Goal: Use online tool/utility: Utilize a website feature to perform a specific function

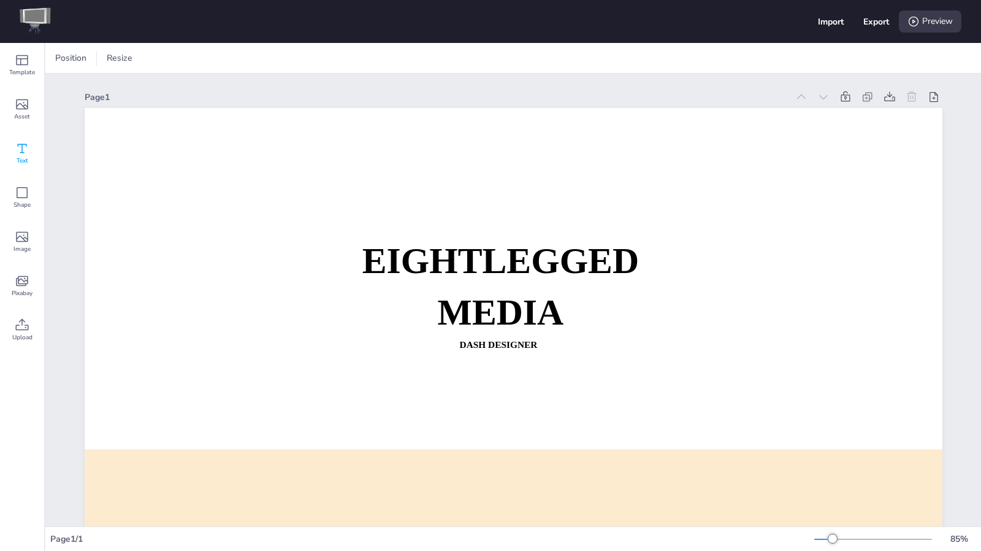
click at [12, 149] on div "Text" at bounding box center [22, 153] width 44 height 44
click at [17, 109] on icon at bounding box center [22, 104] width 15 height 15
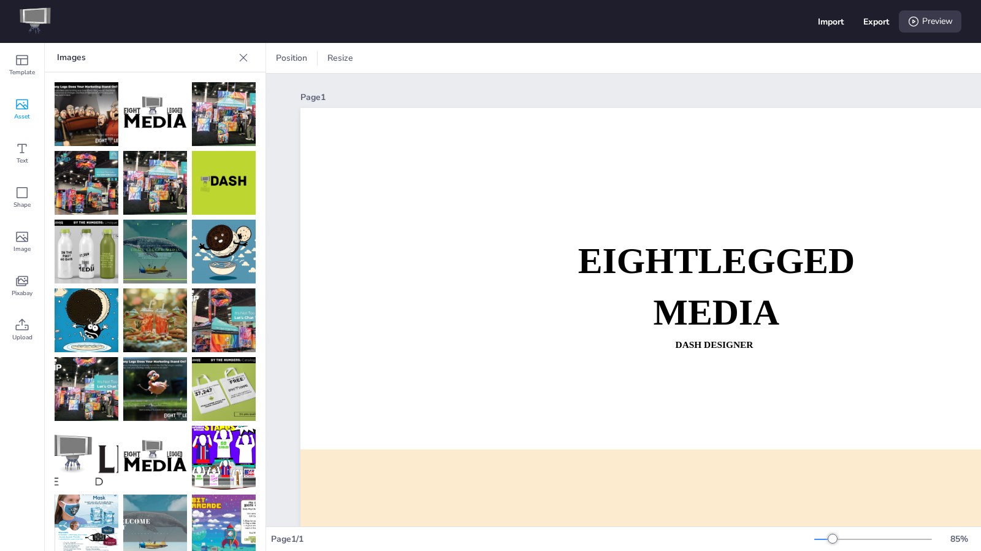
click at [76, 181] on img at bounding box center [87, 183] width 64 height 64
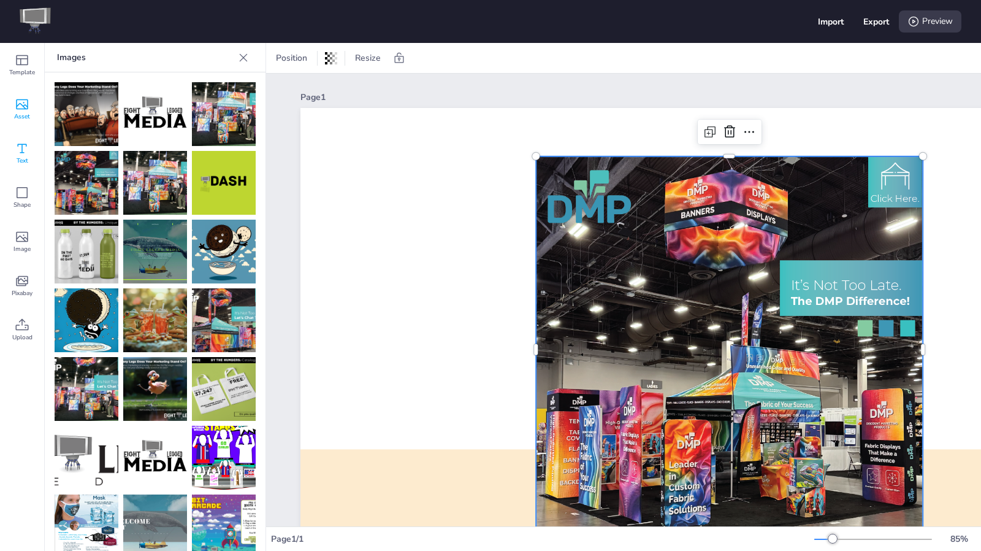
click at [26, 151] on icon at bounding box center [22, 148] width 15 height 15
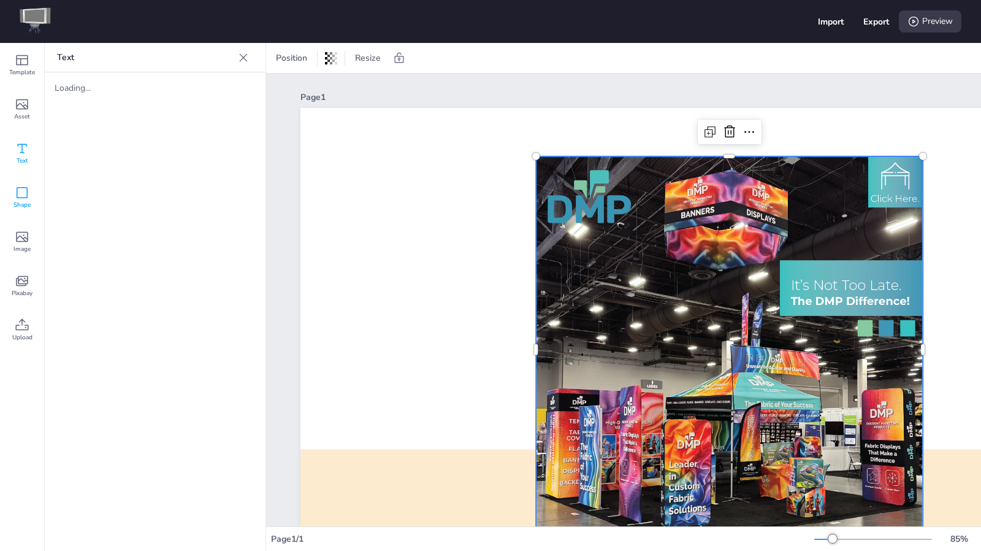
click at [29, 186] on div "Shape" at bounding box center [22, 197] width 44 height 44
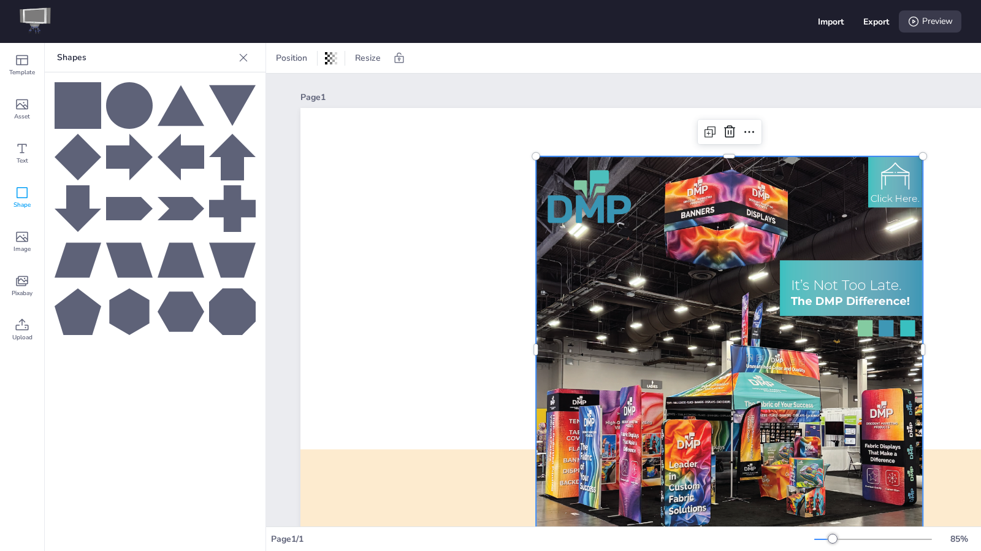
click at [65, 116] on icon at bounding box center [78, 105] width 47 height 47
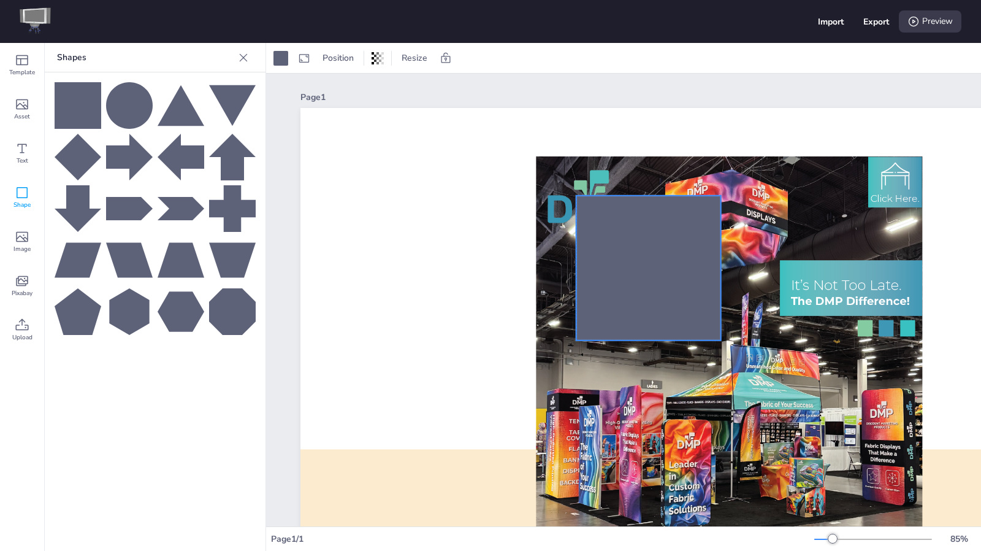
drag, startPoint x: 695, startPoint y: 333, endPoint x: 635, endPoint y: 259, distance: 95.5
click at [635, 259] on div at bounding box center [648, 268] width 145 height 145
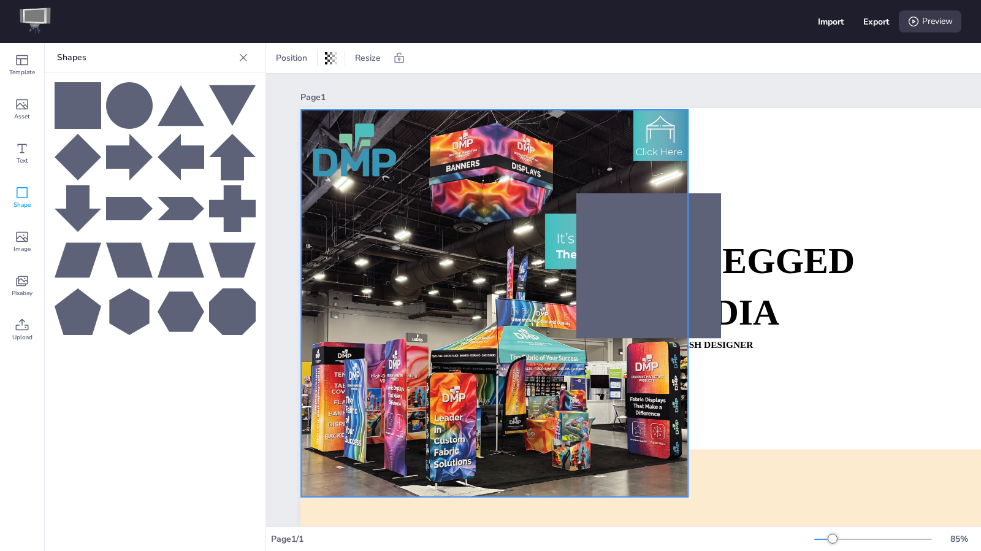
drag, startPoint x: 804, startPoint y: 378, endPoint x: 570, endPoint y: 332, distance: 238.8
click at [570, 332] on div at bounding box center [494, 303] width 387 height 387
click at [302, 65] on div "Position" at bounding box center [291, 58] width 41 height 20
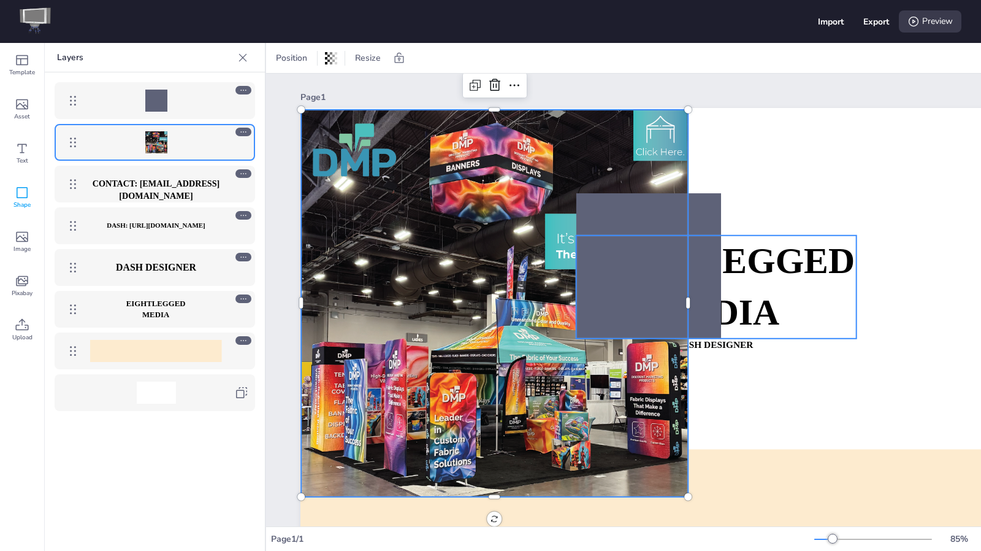
drag, startPoint x: 161, startPoint y: 145, endPoint x: 166, endPoint y: 313, distance: 168.0
click at [166, 313] on div "CONTACT: [EMAIL_ADDRESS][DOMAIN_NAME] DASH: [URL][DOMAIN_NAME] Dash Designer EI…" at bounding box center [155, 246] width 220 height 348
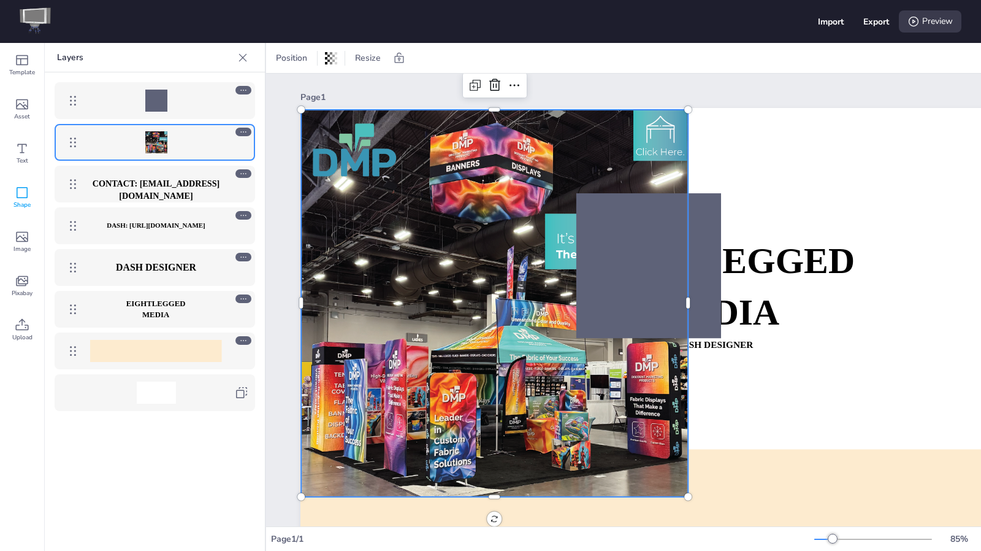
drag, startPoint x: 73, startPoint y: 147, endPoint x: 75, endPoint y: 217, distance: 69.9
click at [75, 217] on div "CONTACT: [EMAIL_ADDRESS][DOMAIN_NAME] DASH: [URL][DOMAIN_NAME] Dash Designer EI…" at bounding box center [155, 246] width 220 height 348
click at [117, 183] on p "CONTACT: [EMAIL_ADDRESS][DOMAIN_NAME]" at bounding box center [156, 190] width 142 height 25
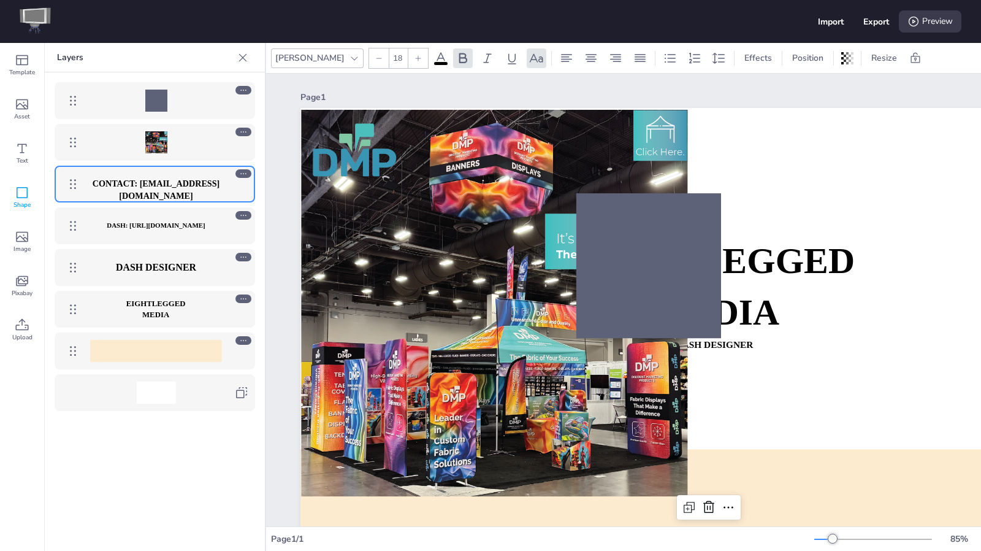
drag, startPoint x: 86, startPoint y: 184, endPoint x: 90, endPoint y: 134, distance: 49.8
click at [90, 134] on div "CONTACT: [EMAIL_ADDRESS][DOMAIN_NAME] DASH: [URL][DOMAIN_NAME] Dash Designer EI…" at bounding box center [155, 246] width 220 height 348
click at [246, 178] on div "CONTACT: [EMAIL_ADDRESS][DOMAIN_NAME]" at bounding box center [167, 184] width 164 height 22
type input "18"
click at [246, 218] on icon at bounding box center [243, 215] width 9 height 9
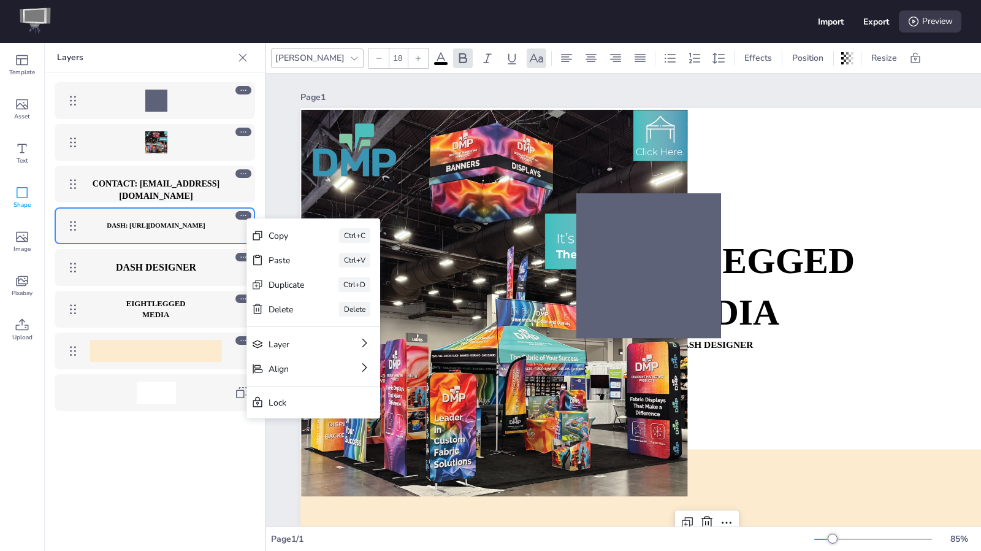
click at [189, 145] on div at bounding box center [156, 142] width 142 height 22
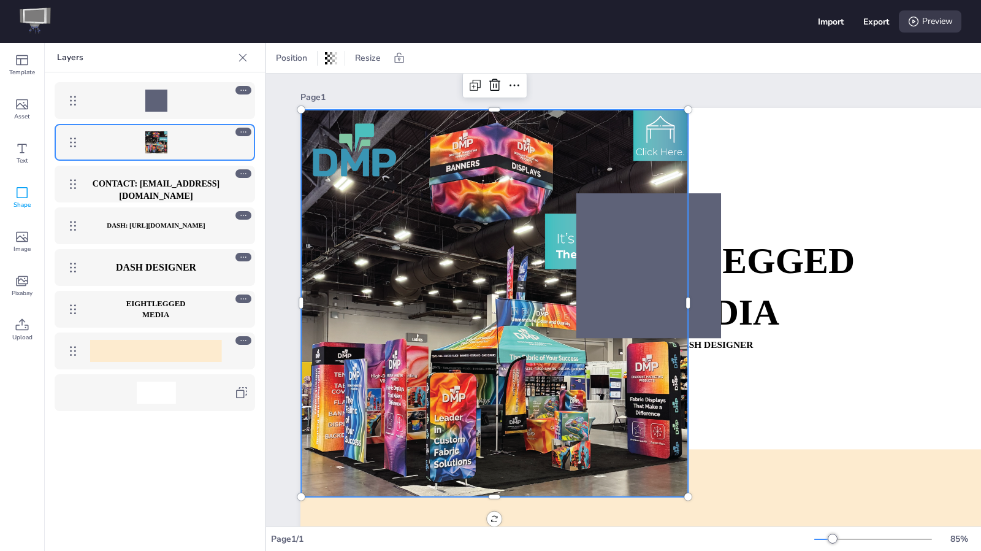
click at [243, 132] on icon at bounding box center [243, 131] width 6 height 1
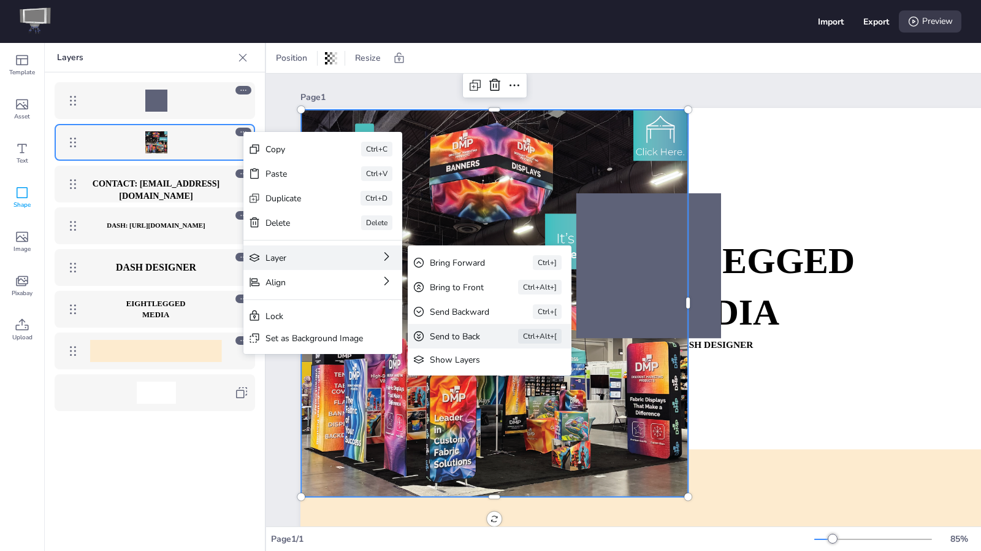
click at [445, 330] on div "Send to Back" at bounding box center [457, 336] width 54 height 12
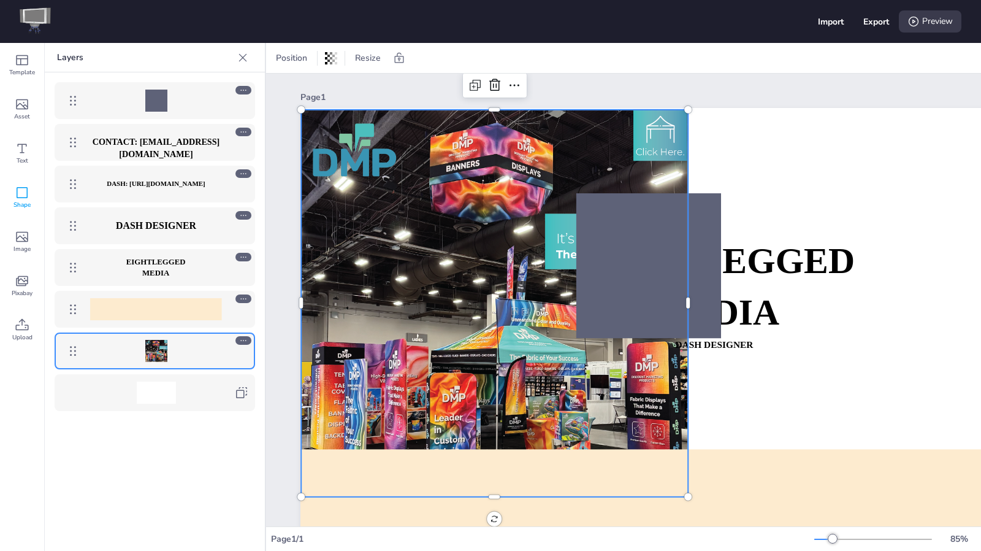
click at [249, 335] on div at bounding box center [155, 350] width 200 height 37
click at [248, 337] on icon at bounding box center [243, 340] width 9 height 9
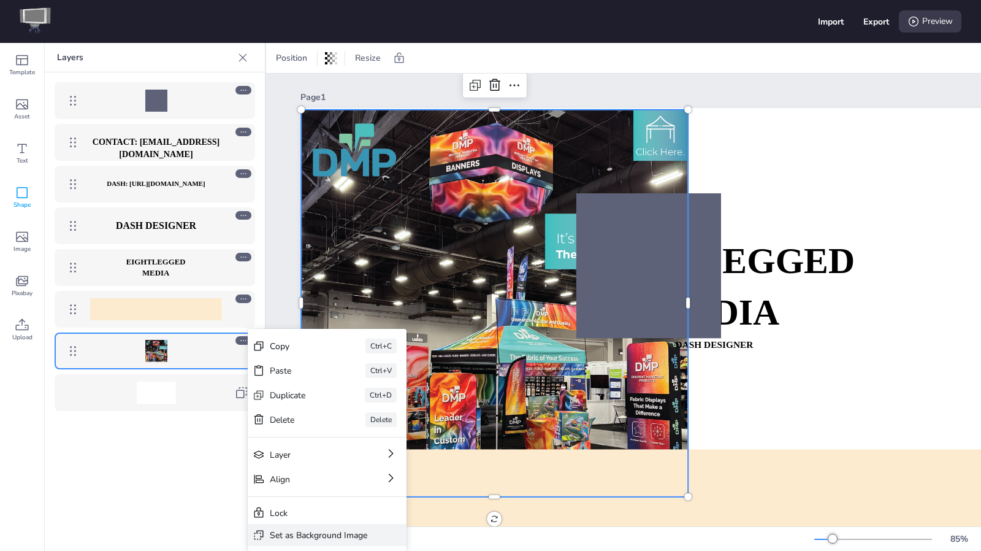
click at [284, 528] on div "Set as Background Image" at bounding box center [327, 535] width 159 height 22
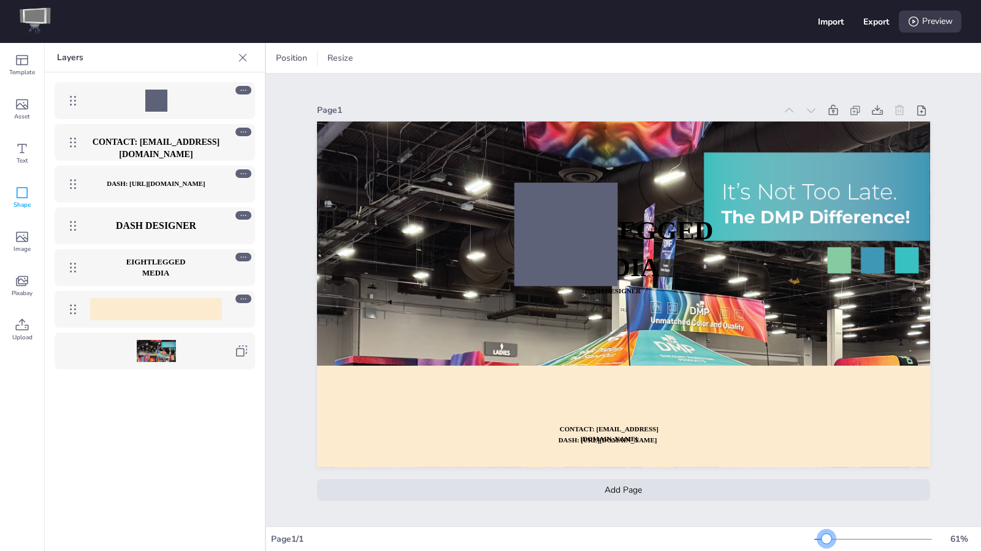
click at [826, 536] on div at bounding box center [827, 538] width 10 height 10
click at [243, 299] on icon at bounding box center [243, 298] width 9 height 9
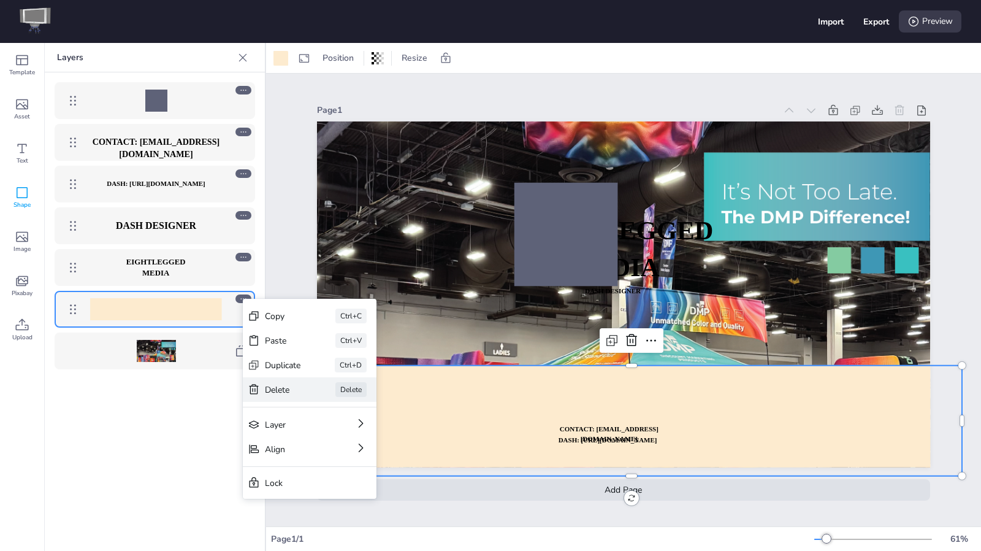
click at [294, 387] on div "Delete" at bounding box center [283, 390] width 36 height 12
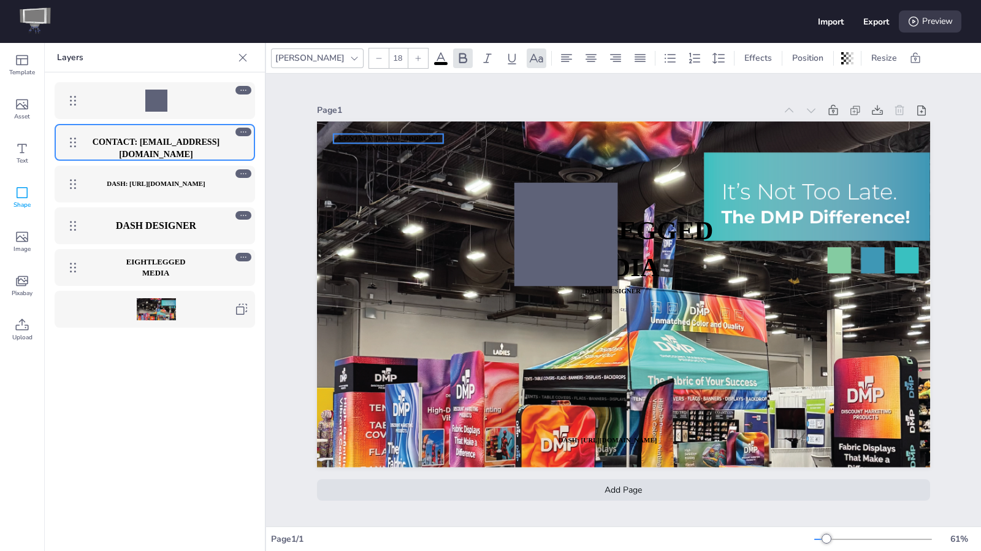
drag, startPoint x: 585, startPoint y: 425, endPoint x: 362, endPoint y: 135, distance: 366.0
click at [362, 135] on p "CONTACT: [EMAIL_ADDRESS][DOMAIN_NAME]" at bounding box center [389, 143] width 110 height 19
click at [433, 51] on icon at bounding box center [440, 58] width 15 height 15
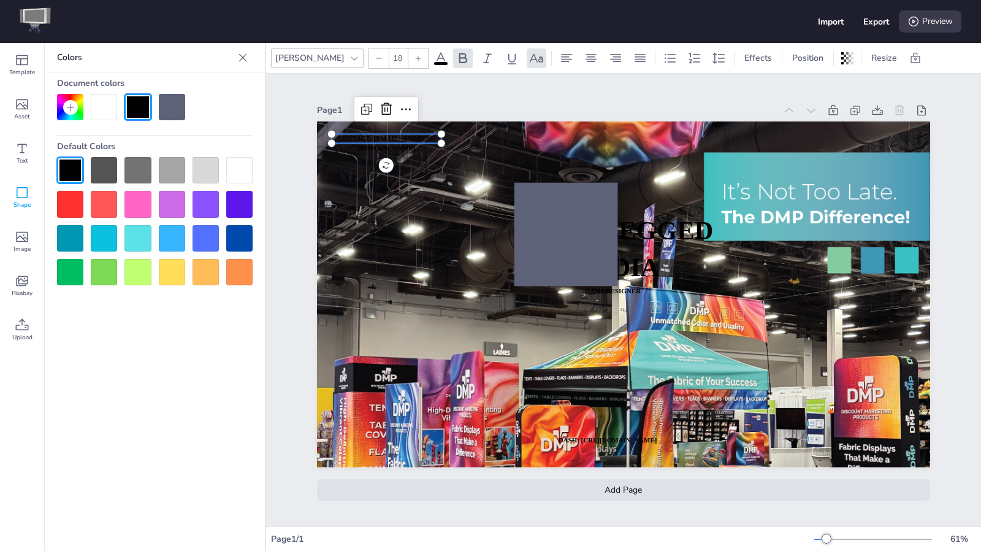
click at [113, 96] on div at bounding box center [104, 107] width 26 height 26
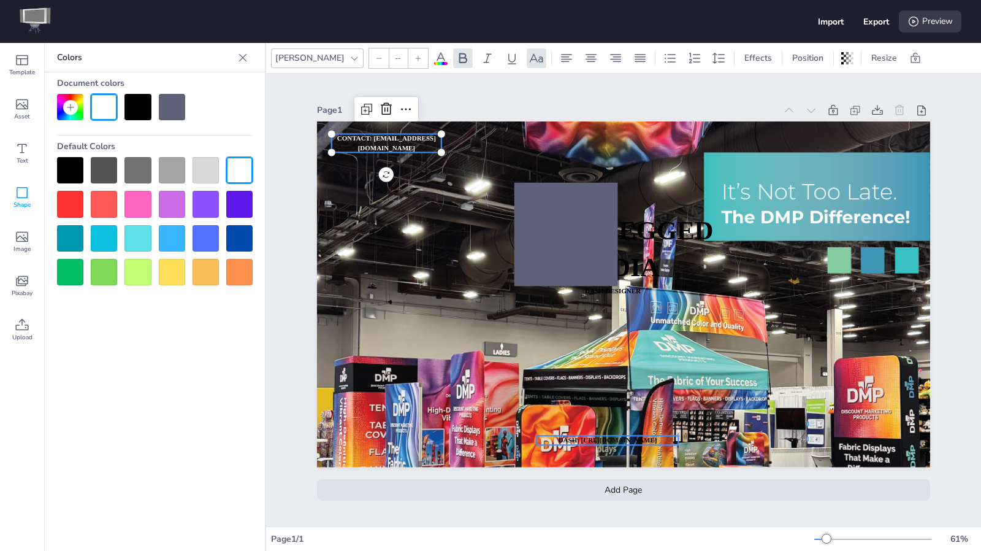
type input "18"
click at [591, 435] on p "DASH: [URL][DOMAIN_NAME]" at bounding box center [607, 439] width 142 height 9
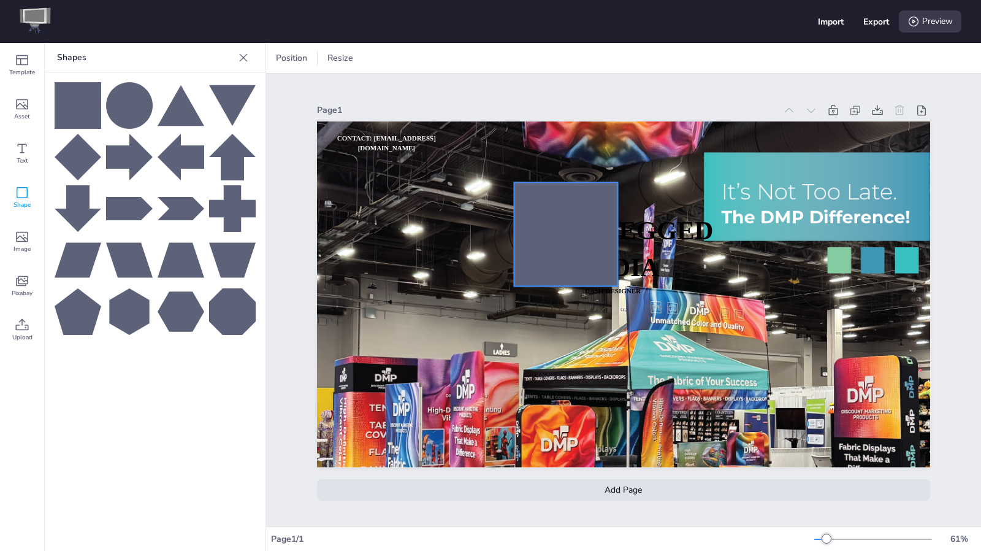
click at [532, 249] on div at bounding box center [566, 234] width 104 height 104
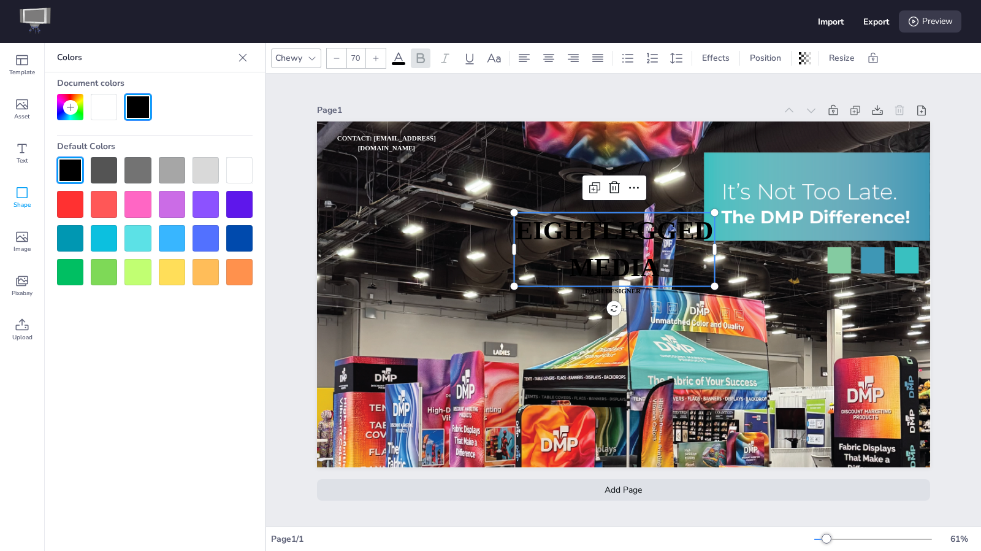
click at [532, 249] on p "MEDIA" at bounding box center [614, 267] width 200 height 37
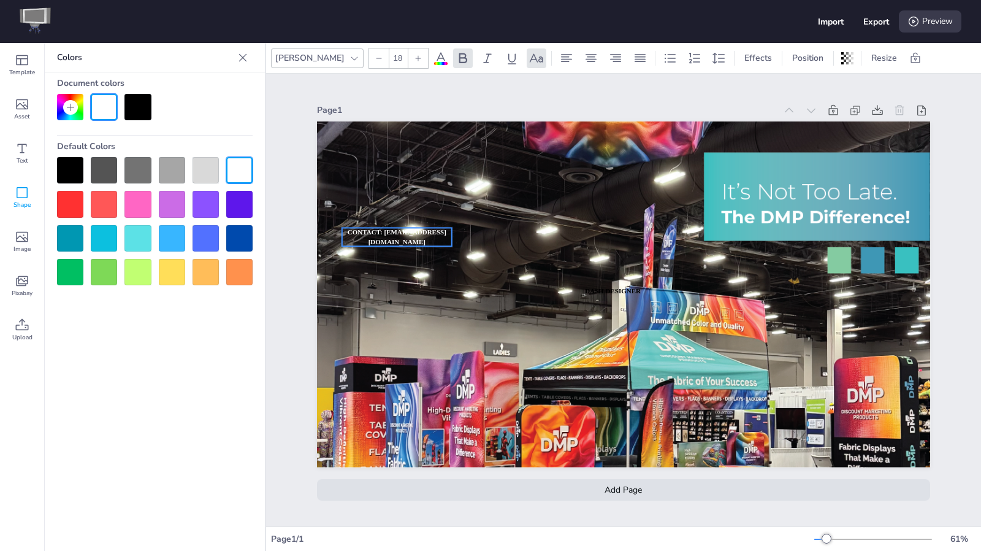
drag, startPoint x: 394, startPoint y: 144, endPoint x: 404, endPoint y: 238, distance: 94.4
click at [404, 238] on span "CONTACT: [EMAIL_ADDRESS][DOMAIN_NAME]" at bounding box center [397, 236] width 99 height 17
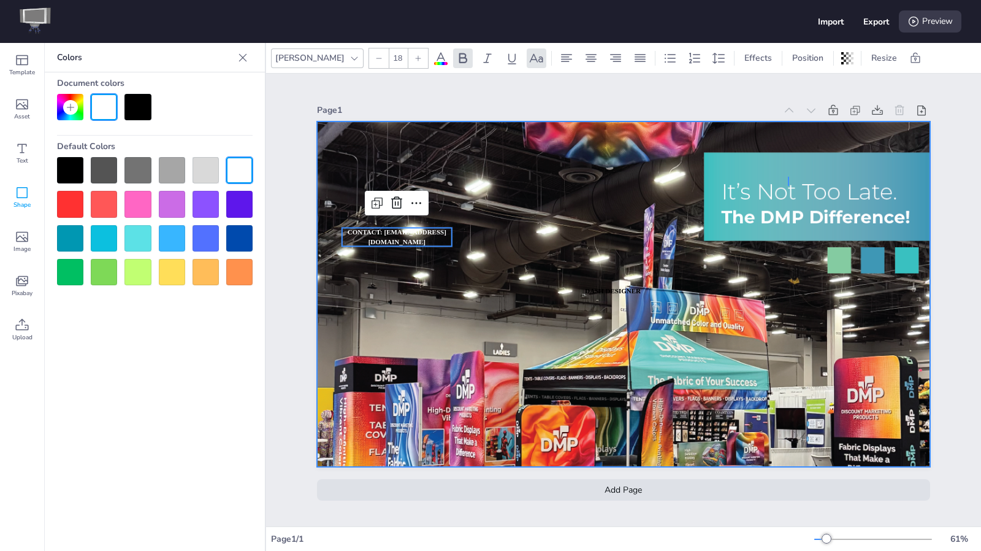
drag, startPoint x: 787, startPoint y: 186, endPoint x: 788, endPoint y: 177, distance: 9.3
click at [788, 177] on div at bounding box center [623, 293] width 613 height 613
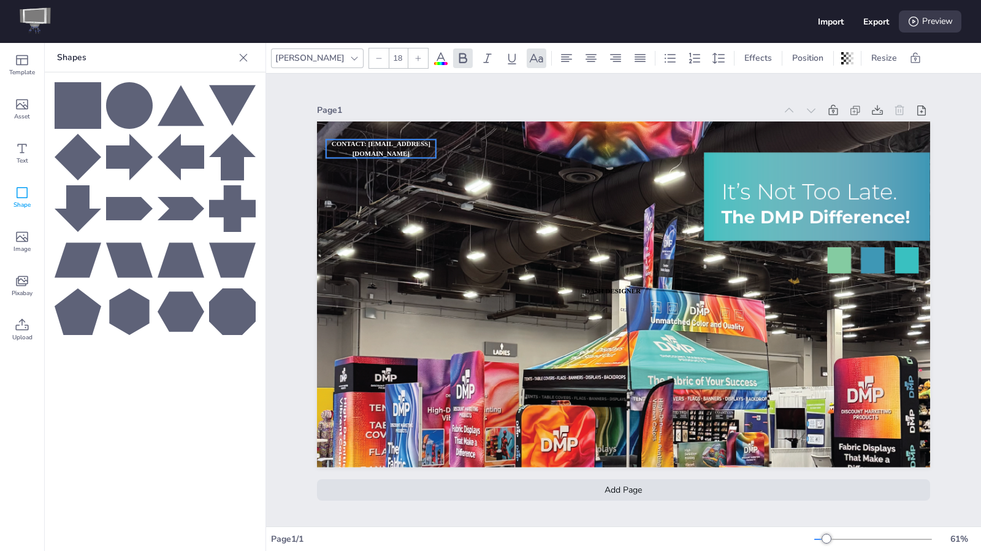
drag, startPoint x: 389, startPoint y: 229, endPoint x: 373, endPoint y: 140, distance: 89.7
click at [373, 140] on span "CONTACT: [EMAIL_ADDRESS][DOMAIN_NAME]" at bounding box center [381, 148] width 99 height 17
type input "18"
click at [593, 286] on strong "Dash Designer" at bounding box center [613, 289] width 56 height 7
